Goal: Task Accomplishment & Management: Manage account settings

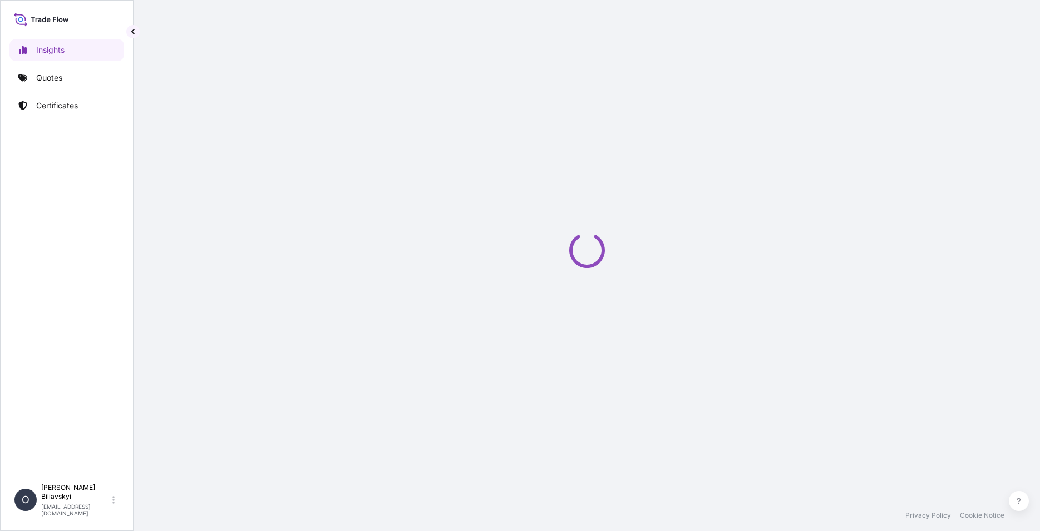
select select "2025"
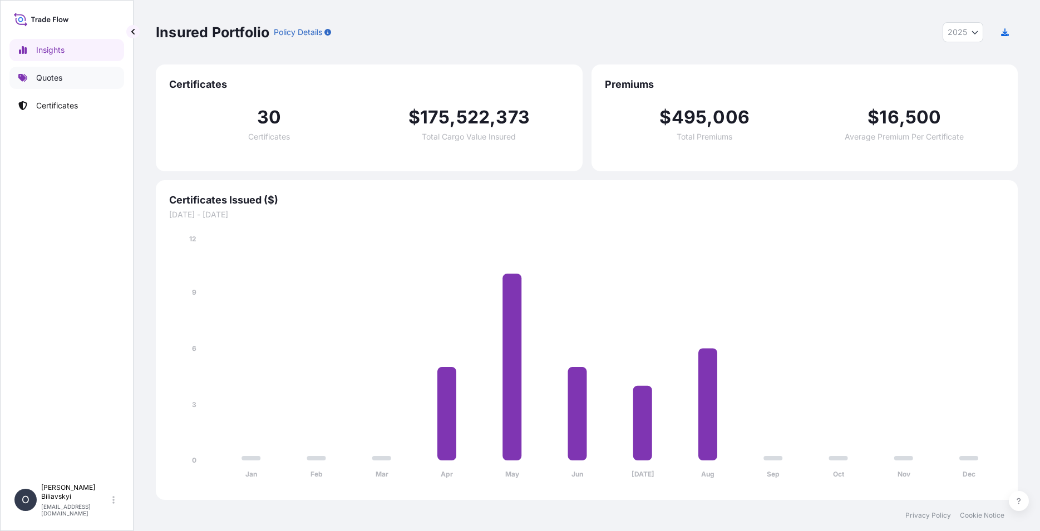
click at [43, 76] on p "Quotes" at bounding box center [49, 77] width 26 height 11
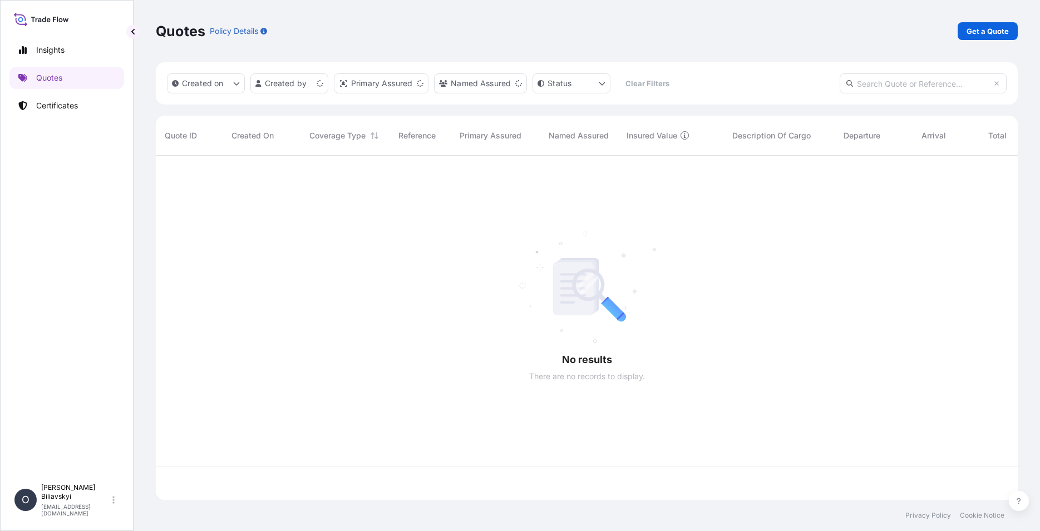
scroll to position [341, 852]
click at [46, 103] on p "Certificates" at bounding box center [57, 105] width 42 height 11
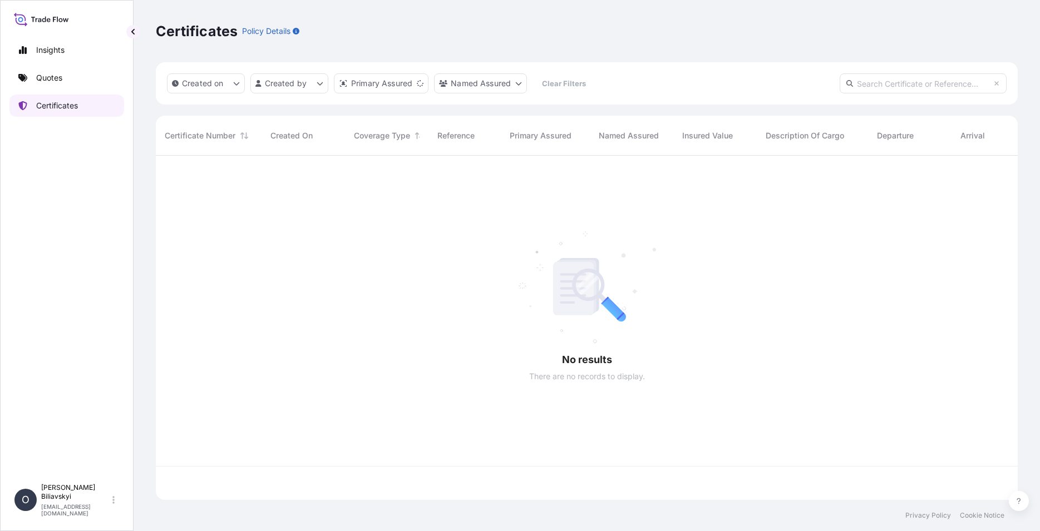
scroll to position [341, 852]
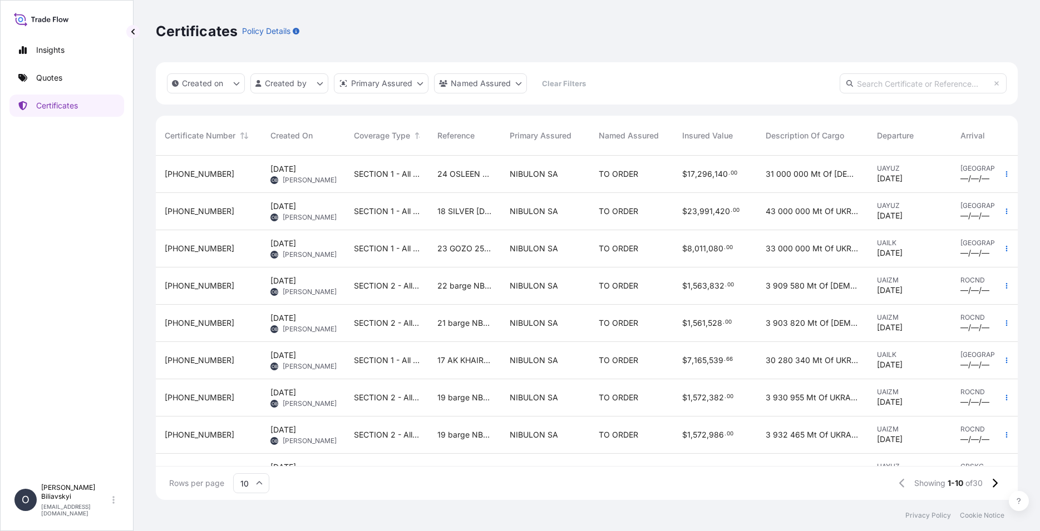
click at [463, 246] on span "23 GOZO 25/005" at bounding box center [464, 248] width 55 height 11
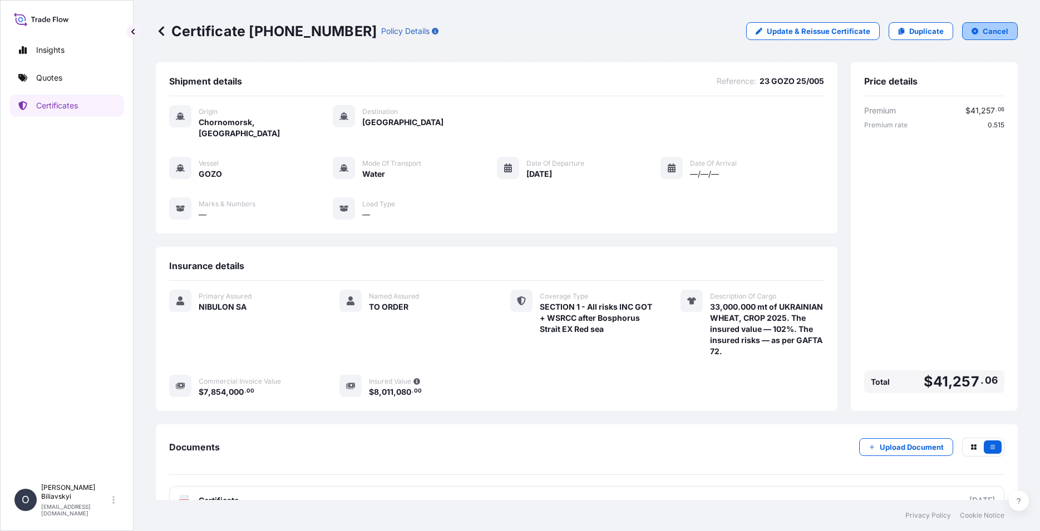
click at [983, 32] on p "Cancel" at bounding box center [995, 31] width 26 height 11
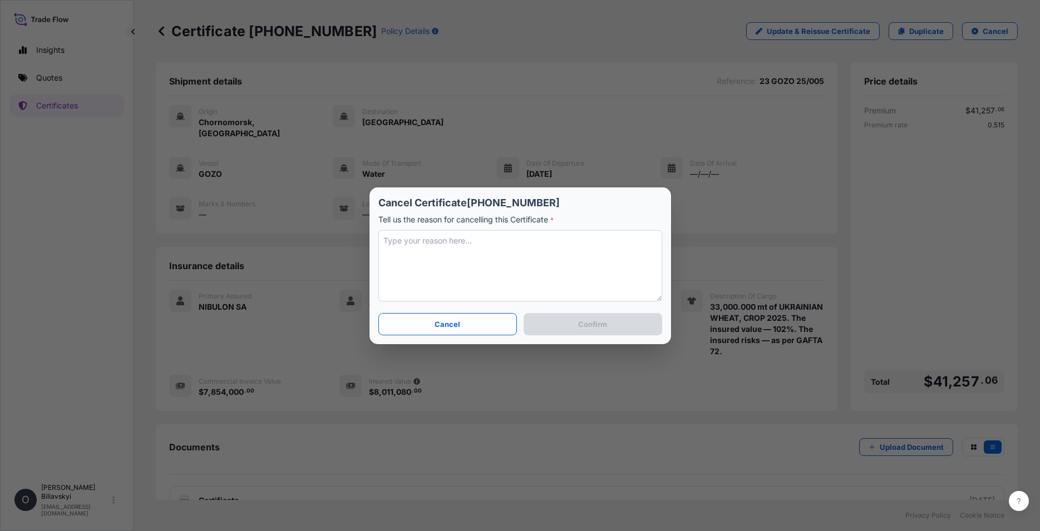
click at [487, 274] on textarea at bounding box center [520, 265] width 284 height 71
type textarea "Other final qty and ins.value"
click at [644, 321] on button "Confirm" at bounding box center [592, 324] width 138 height 22
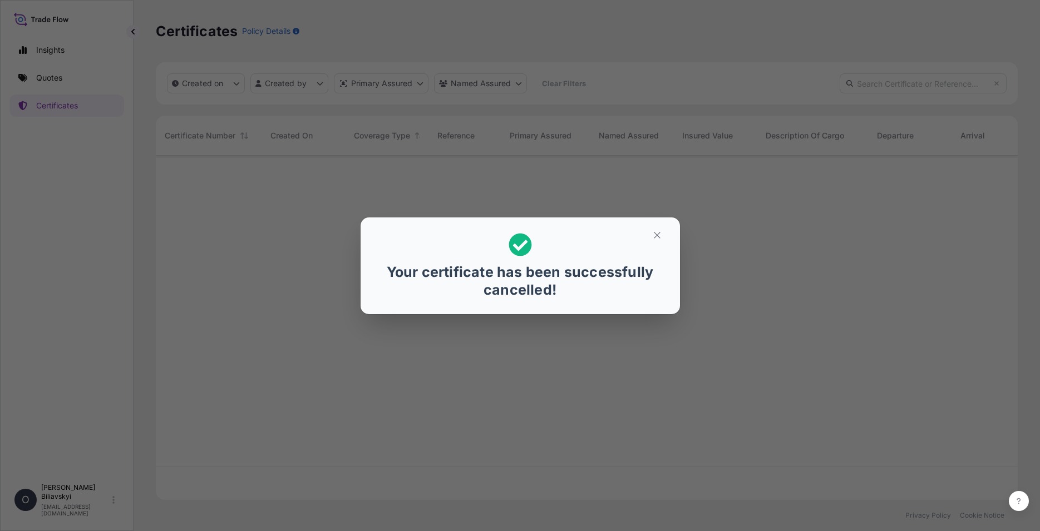
scroll to position [341, 852]
click at [655, 232] on icon "button" at bounding box center [657, 235] width 10 height 10
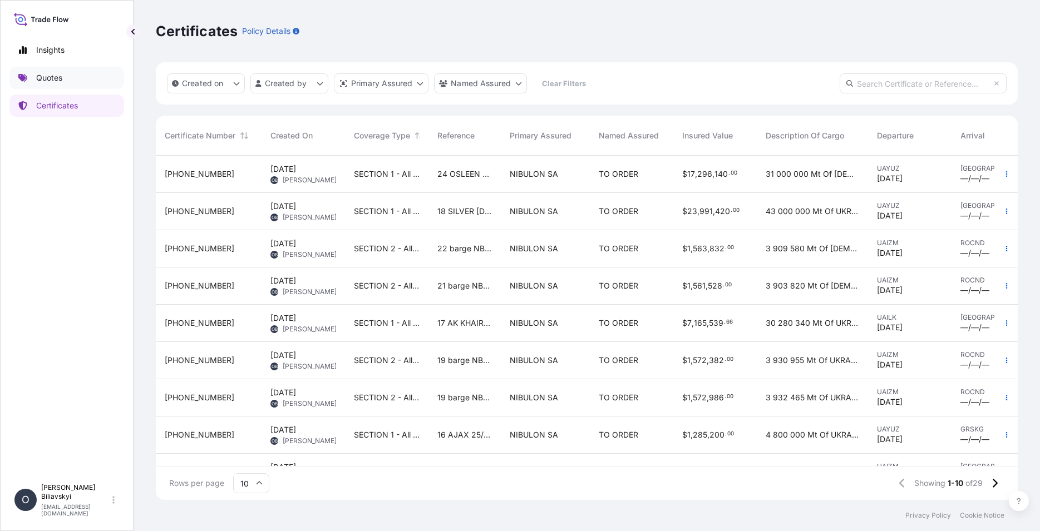
click at [46, 77] on p "Quotes" at bounding box center [49, 77] width 26 height 11
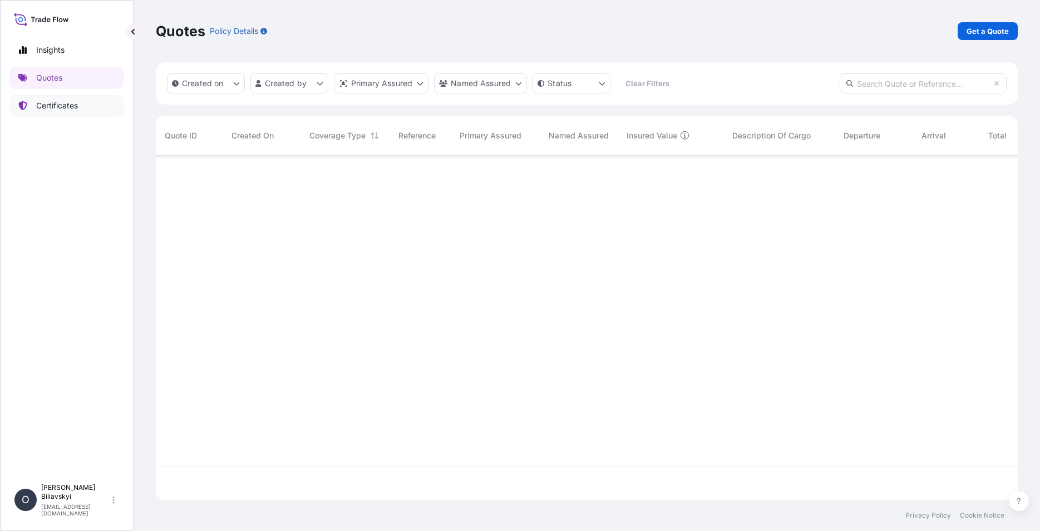
scroll to position [341, 852]
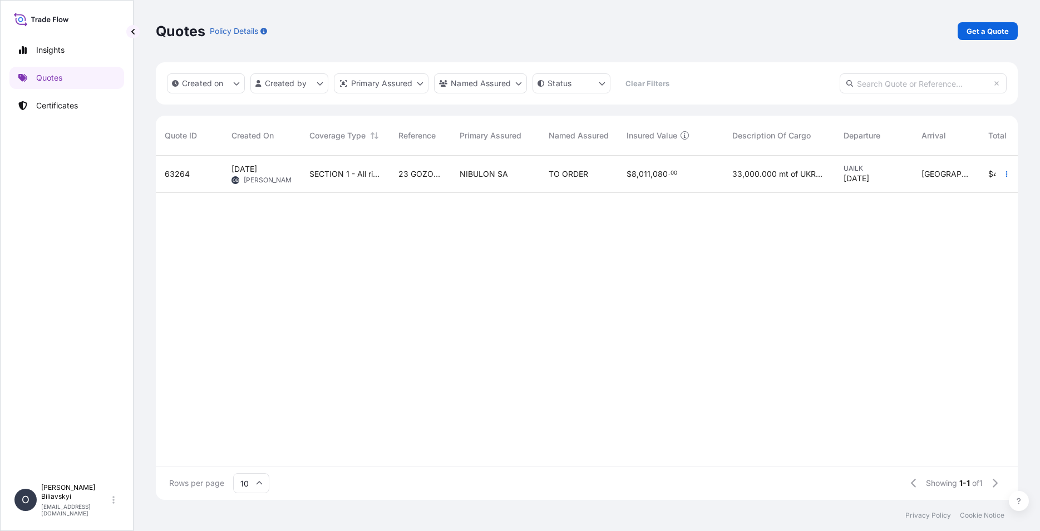
click at [424, 180] on div "23 GOZO 25/005" at bounding box center [419, 174] width 61 height 37
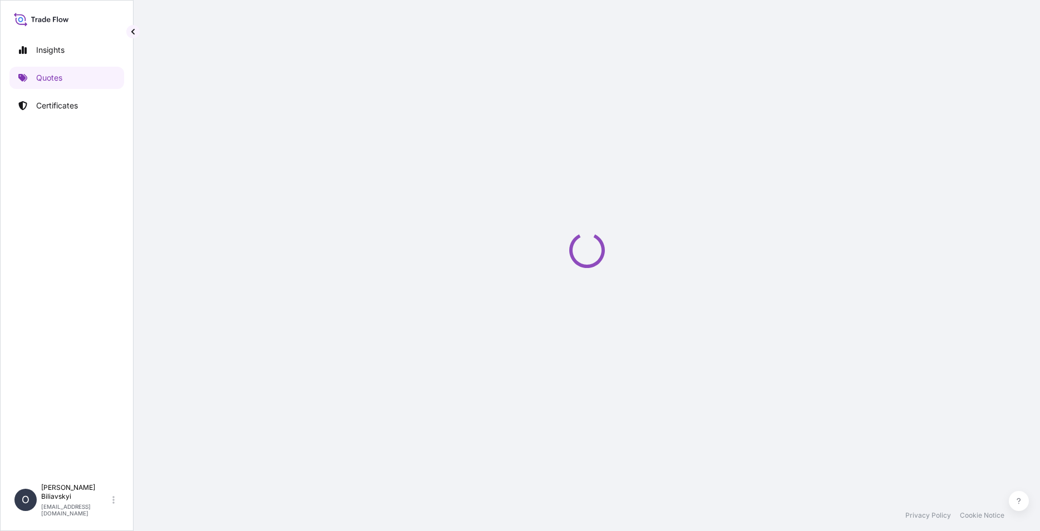
select select "Water"
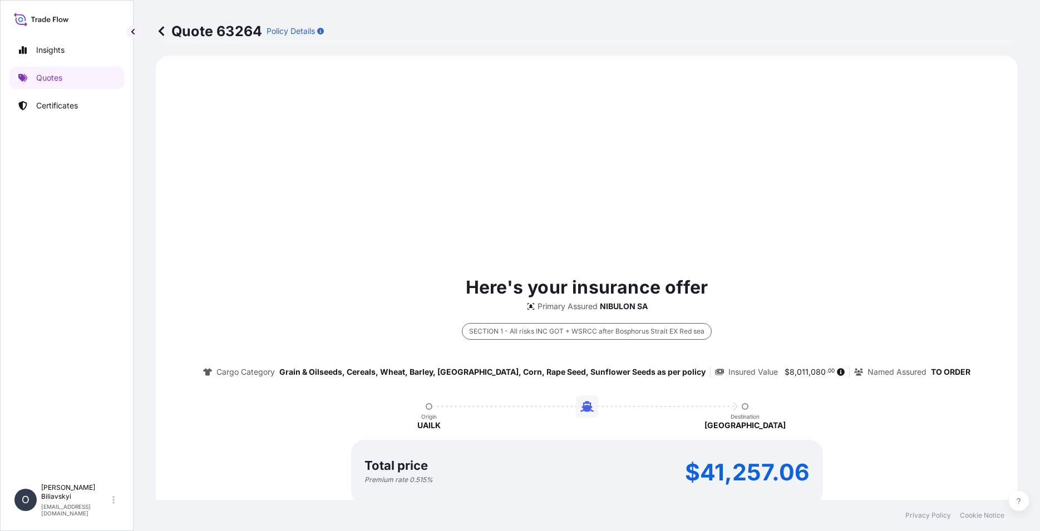
select select "31538"
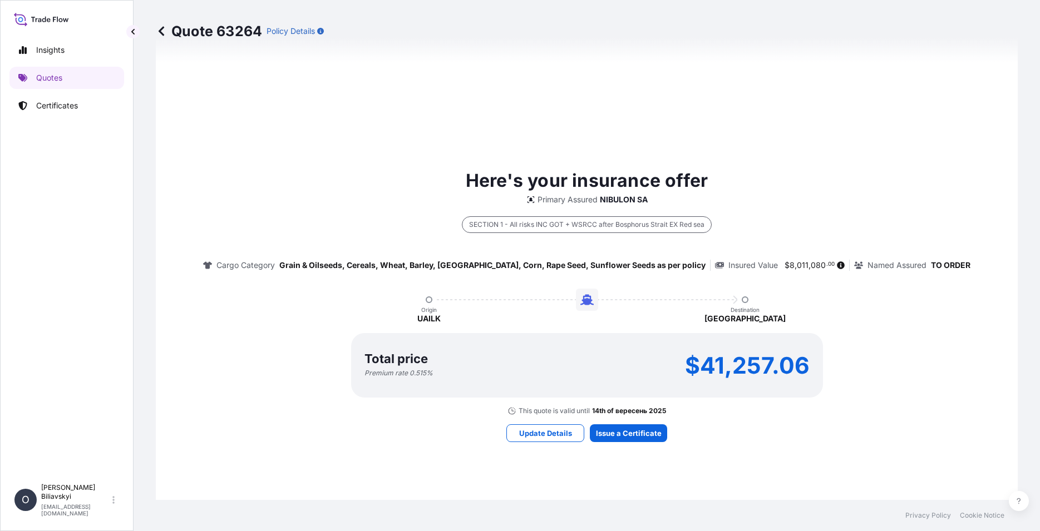
scroll to position [557, 0]
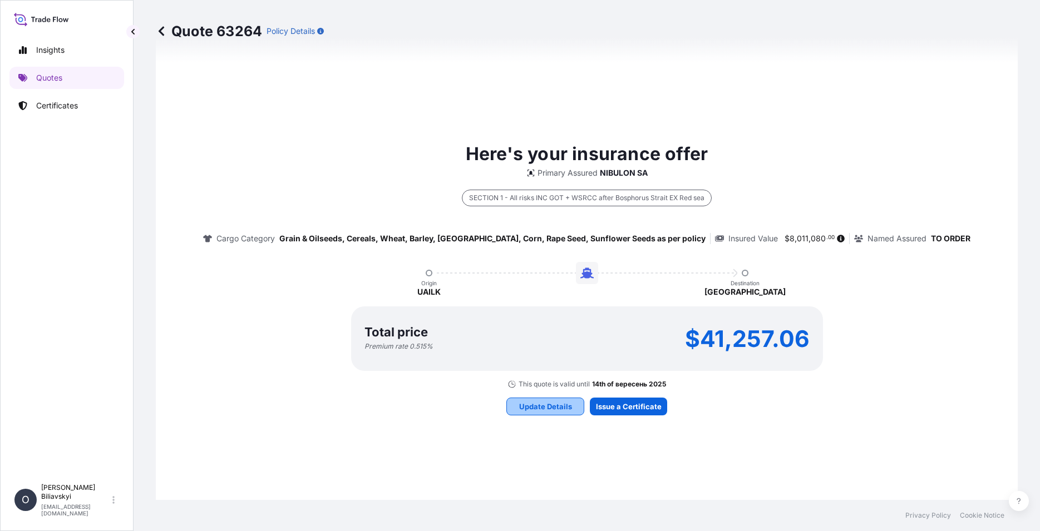
click at [550, 406] on p "Update Details" at bounding box center [545, 406] width 53 height 11
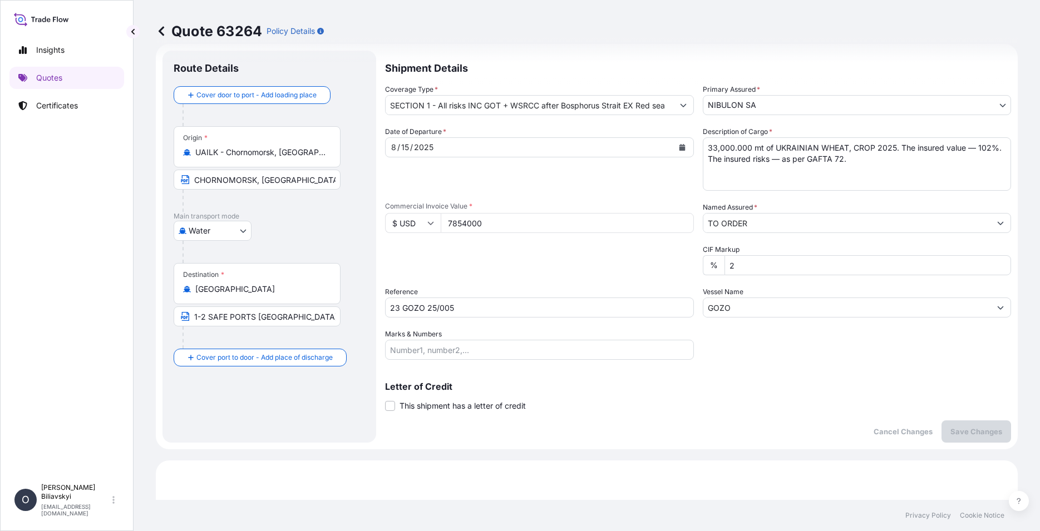
scroll to position [18, 0]
click at [639, 151] on div "[DATE]" at bounding box center [529, 148] width 288 height 20
click at [679, 150] on icon "Calendar" at bounding box center [682, 148] width 6 height 7
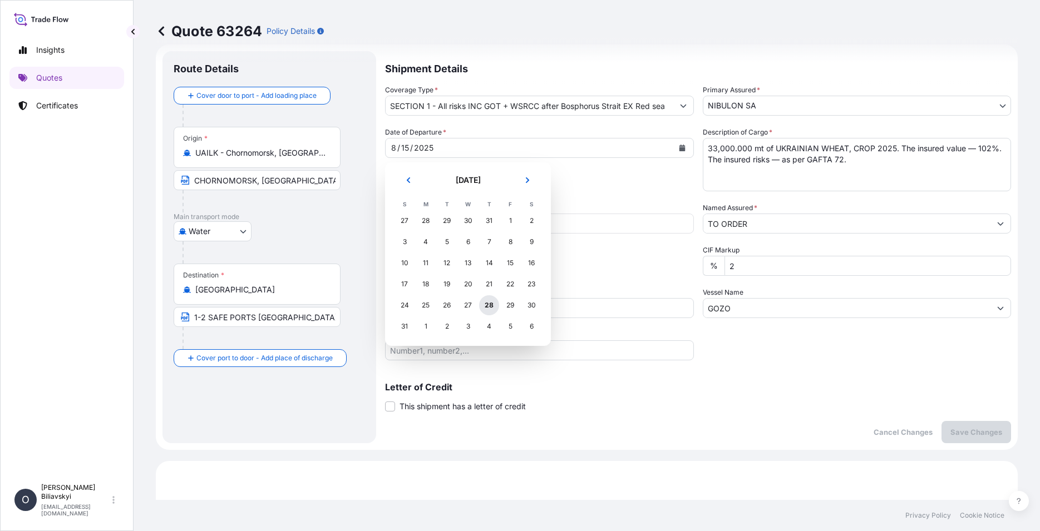
click at [491, 306] on div "28" at bounding box center [489, 305] width 20 height 20
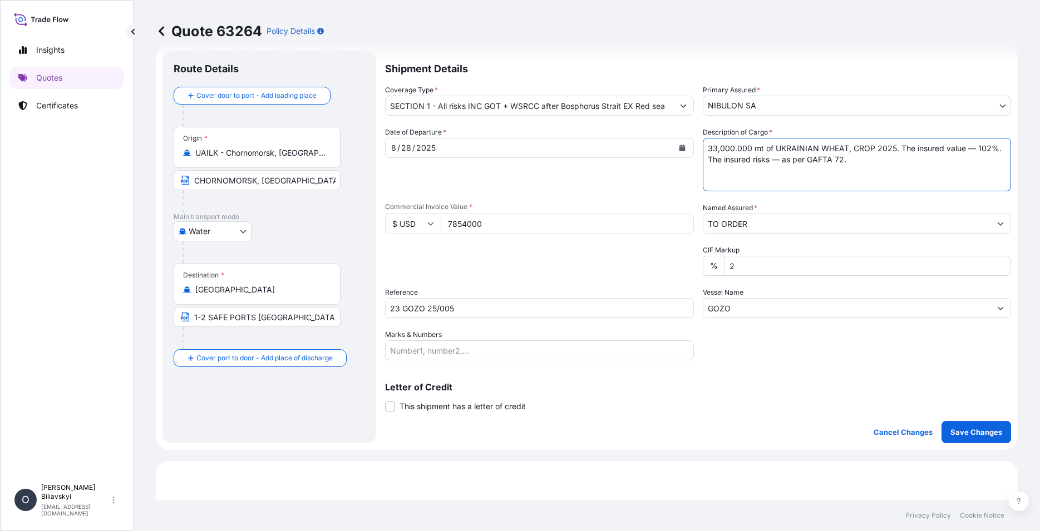
drag, startPoint x: 820, startPoint y: 159, endPoint x: 565, endPoint y: 121, distance: 258.6
click at [703, 138] on textarea "33,000.000 mt of UKRAINIAN WHEAT, CROP 2025. The insured value — 102%. The insu…" at bounding box center [857, 164] width 309 height 53
paste textarea "27,000.000 mt of UKRANIAN MILLING WHEAT IN BULK"
type textarea "27,000.000 mt of UKRANIAN MILLING WHEAT IN BULK. The insured value — 102%. The …"
click at [489, 226] on input "7854000" at bounding box center [567, 224] width 253 height 20
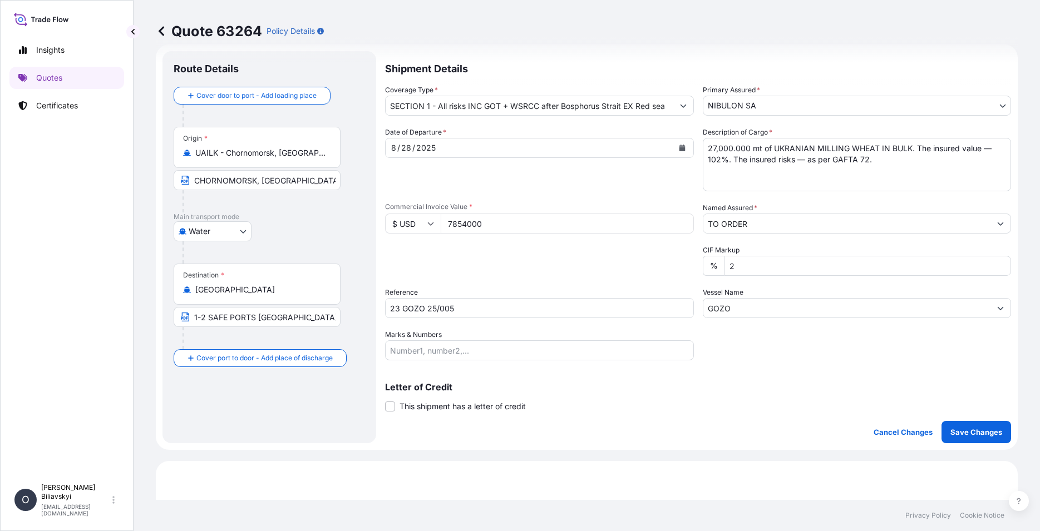
drag, startPoint x: 525, startPoint y: 221, endPoint x: 427, endPoint y: 217, distance: 98.0
click at [441, 217] on input "7854000" at bounding box center [567, 224] width 253 height 20
paste input "6426"
type input "6426000"
click at [249, 314] on input "1-2 SAFE PORTS [GEOGRAPHIC_DATA]" at bounding box center [257, 317] width 167 height 20
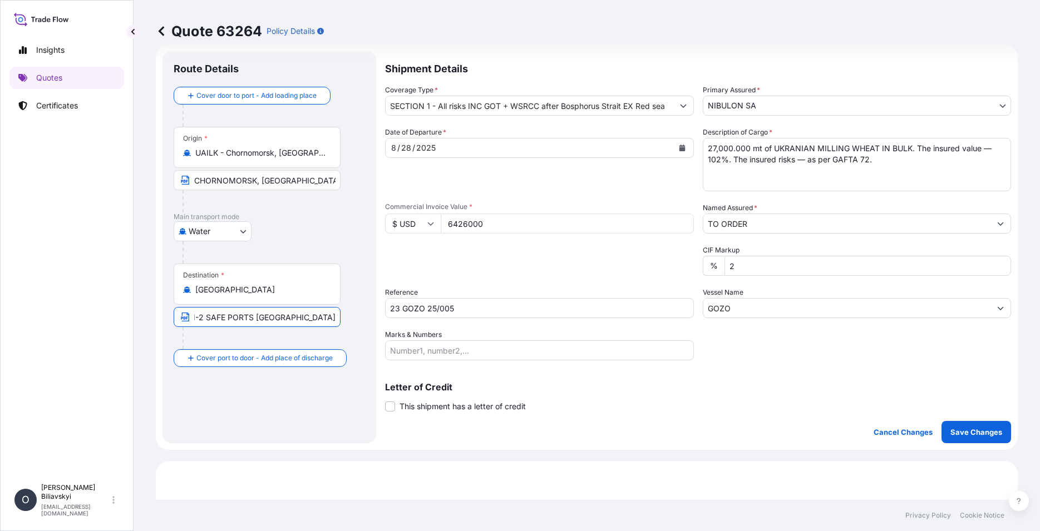
paste input "ANY [GEOGRAPHIC_DATA]"
type input "ANY [GEOGRAPHIC_DATA]"
click at [976, 433] on p "Save Changes" at bounding box center [976, 432] width 52 height 11
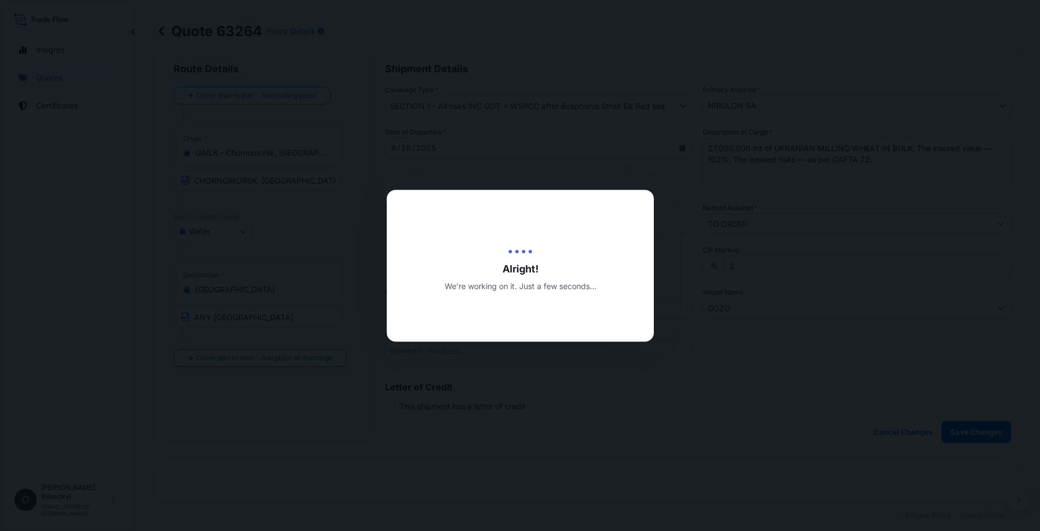
type input "[DATE]"
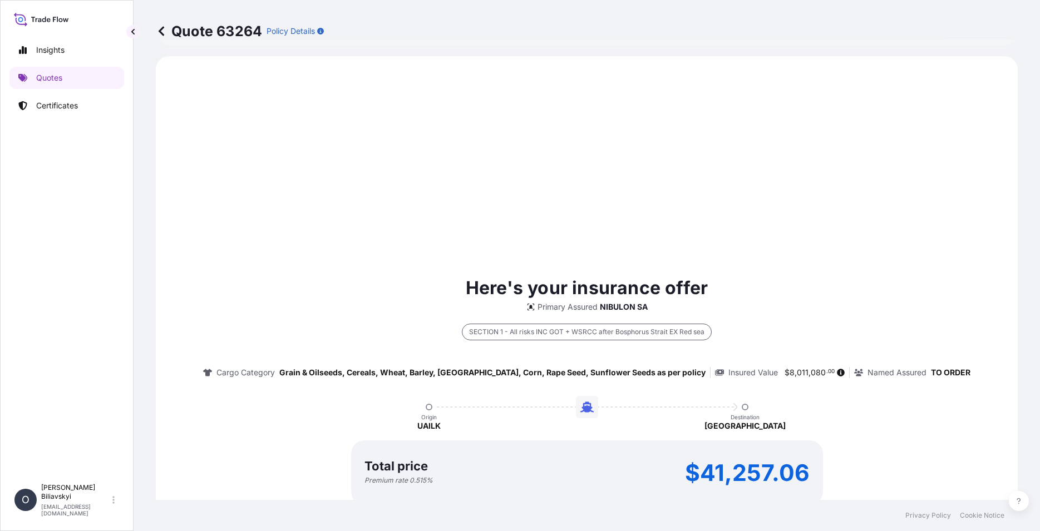
scroll to position [423, 0]
select select "Water"
select select "31538"
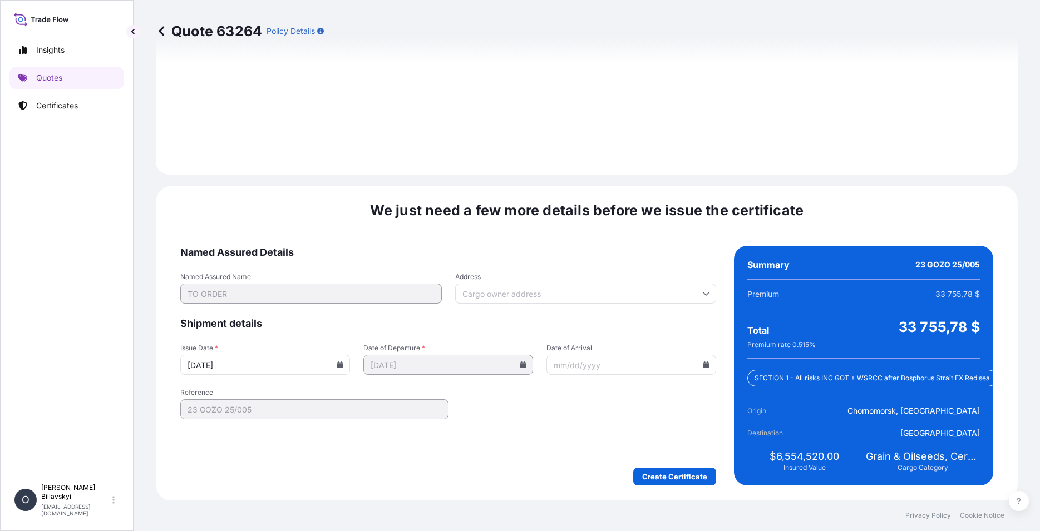
scroll to position [1343, 0]
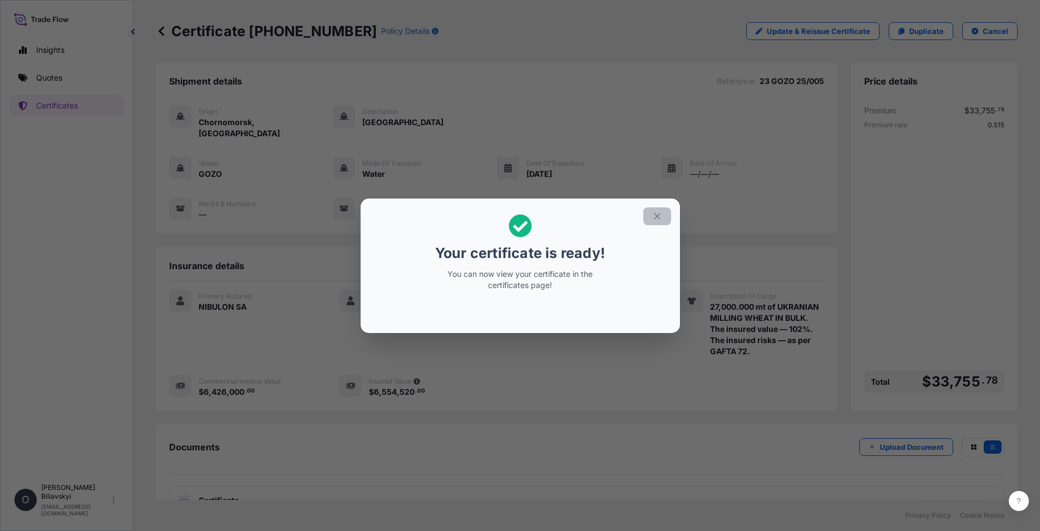
click at [660, 217] on icon "button" at bounding box center [657, 216] width 10 height 10
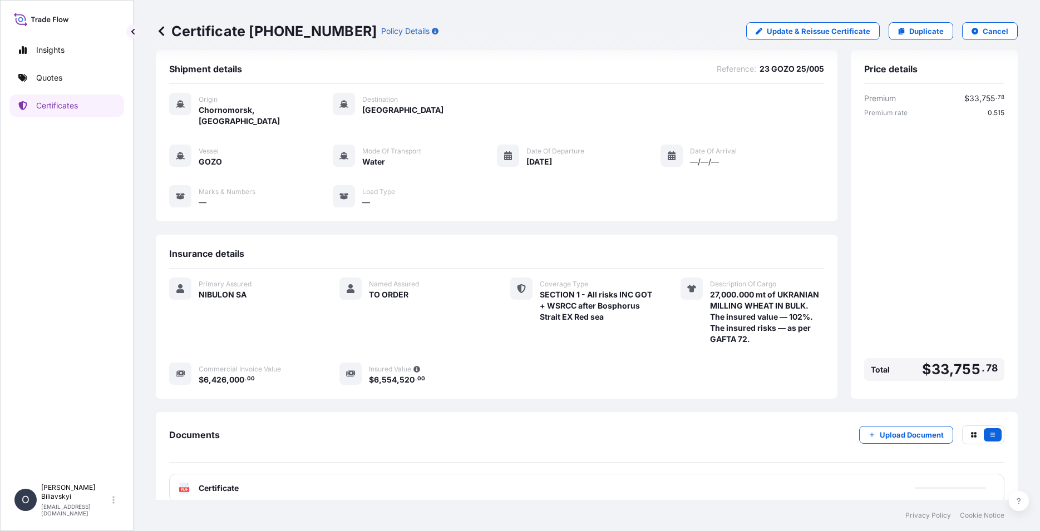
scroll to position [16, 0]
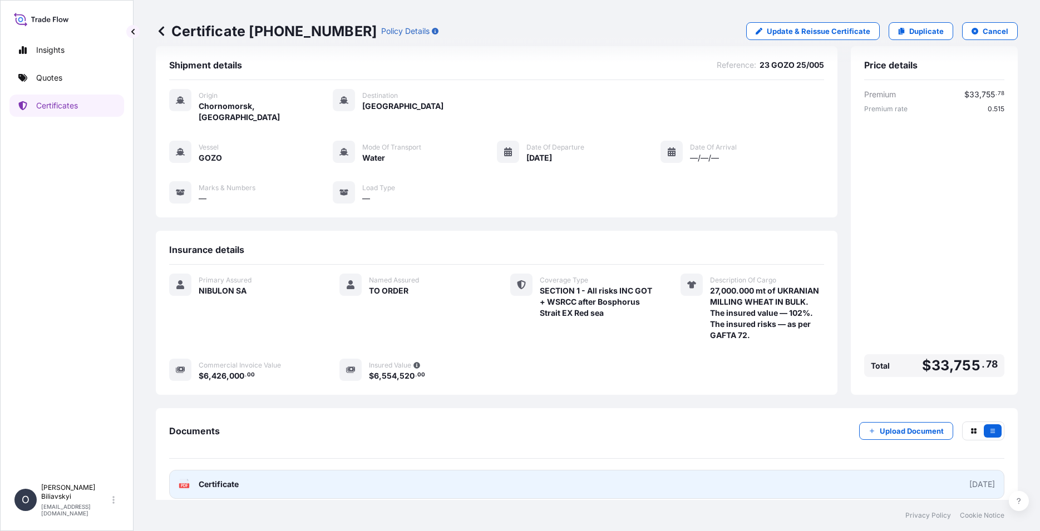
click at [422, 470] on link "PDF Certificate [DATE]" at bounding box center [586, 484] width 835 height 29
